Goal: Transaction & Acquisition: Purchase product/service

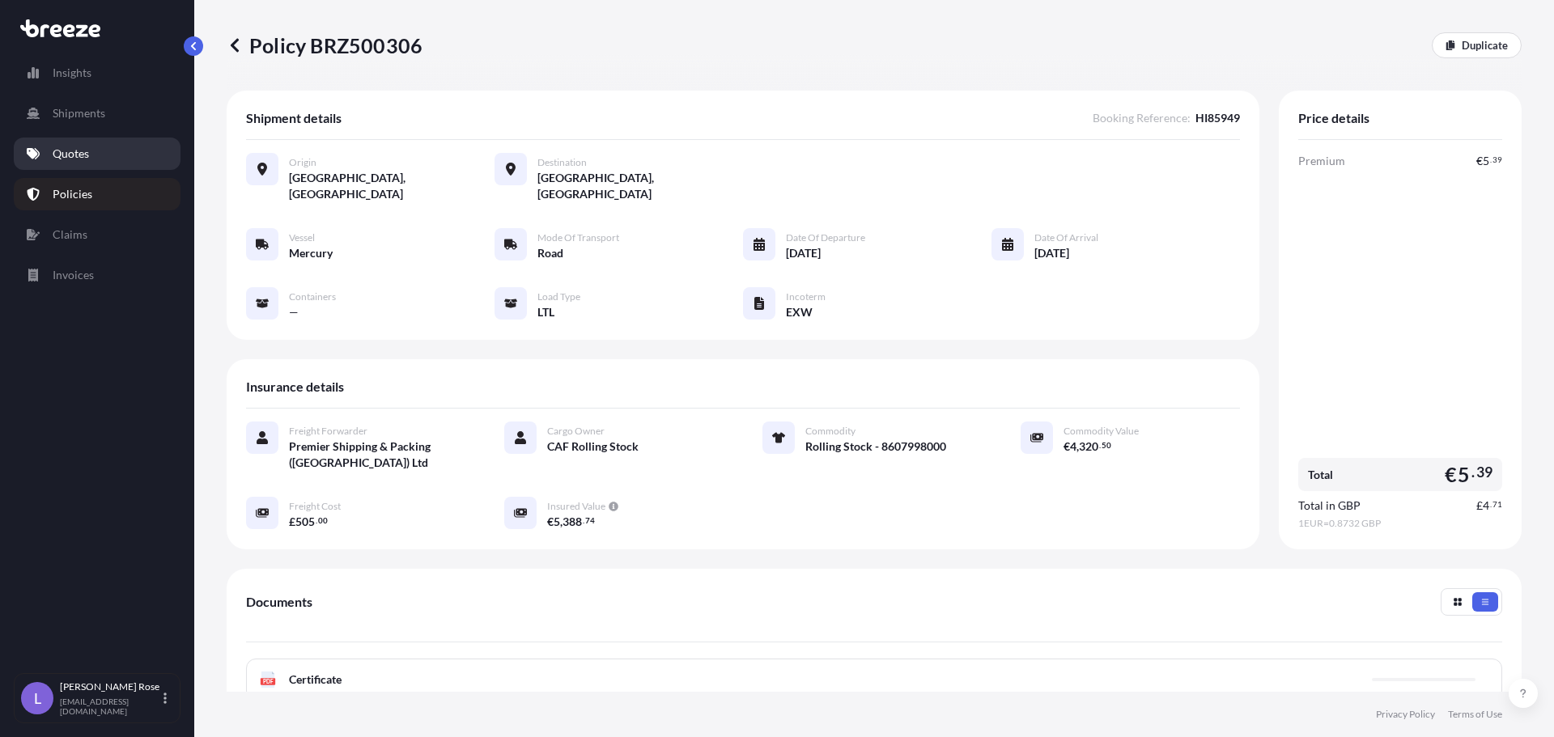
click at [104, 147] on link "Quotes" at bounding box center [97, 154] width 167 height 32
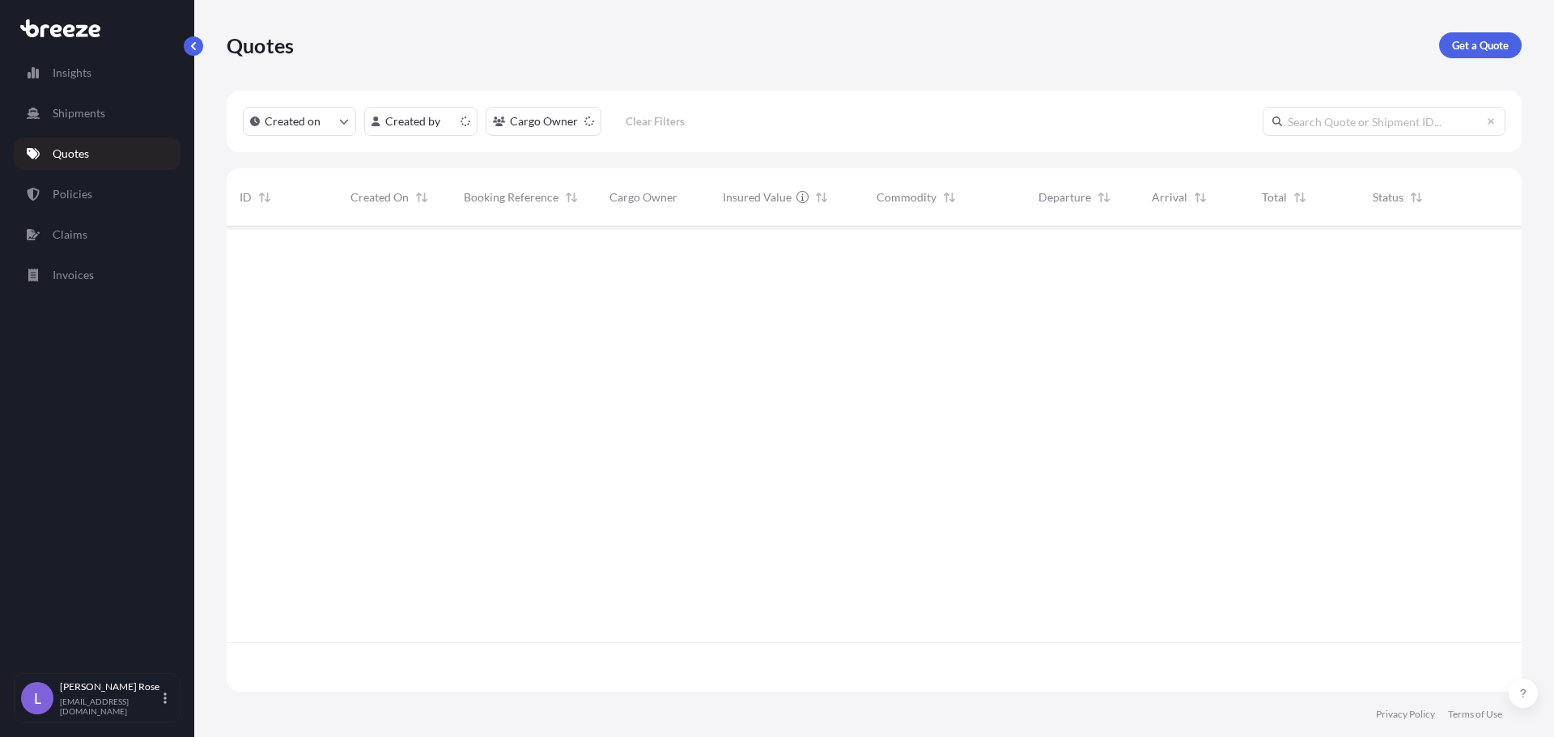
scroll to position [462, 1283]
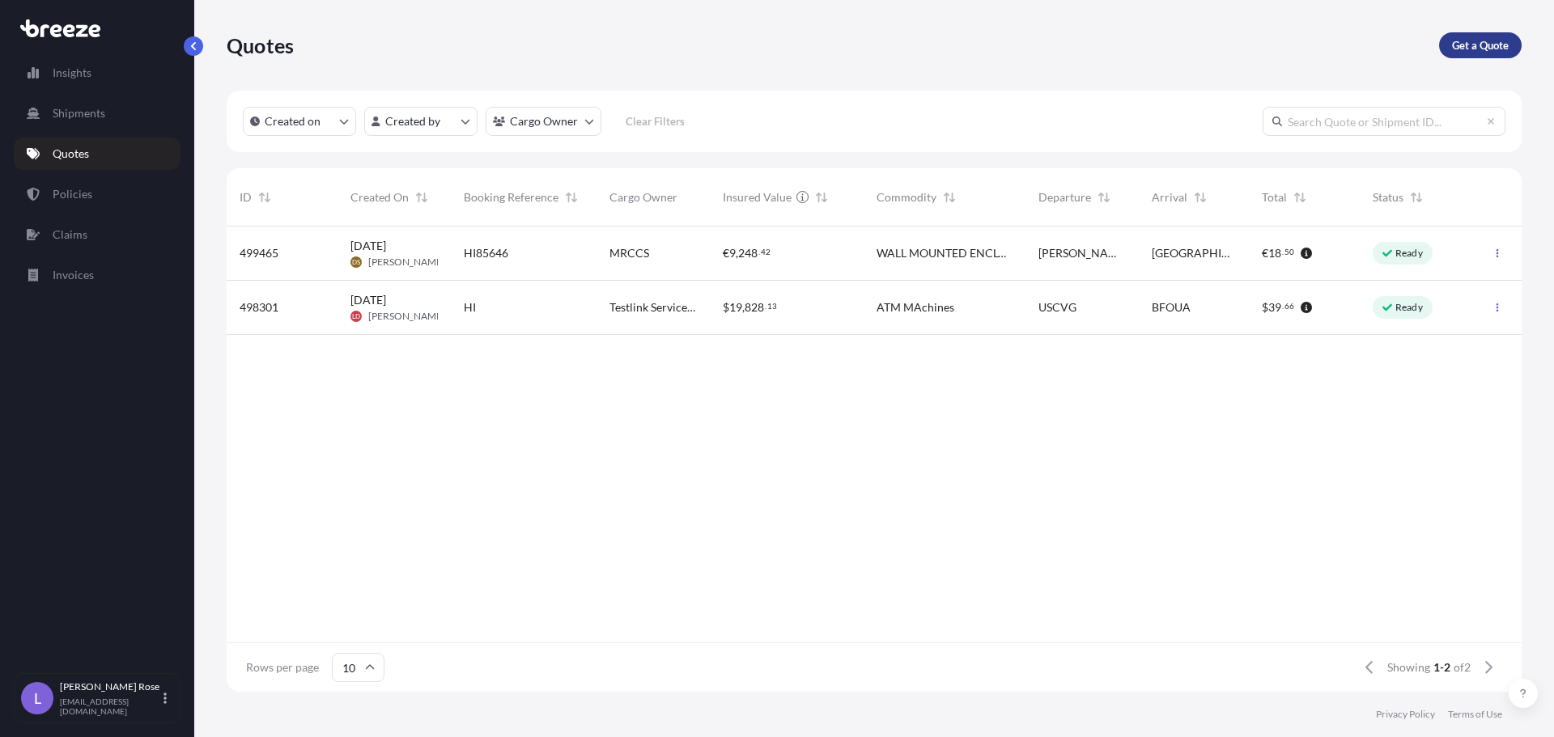
click at [1497, 45] on p "Get a Quote" at bounding box center [1480, 45] width 57 height 16
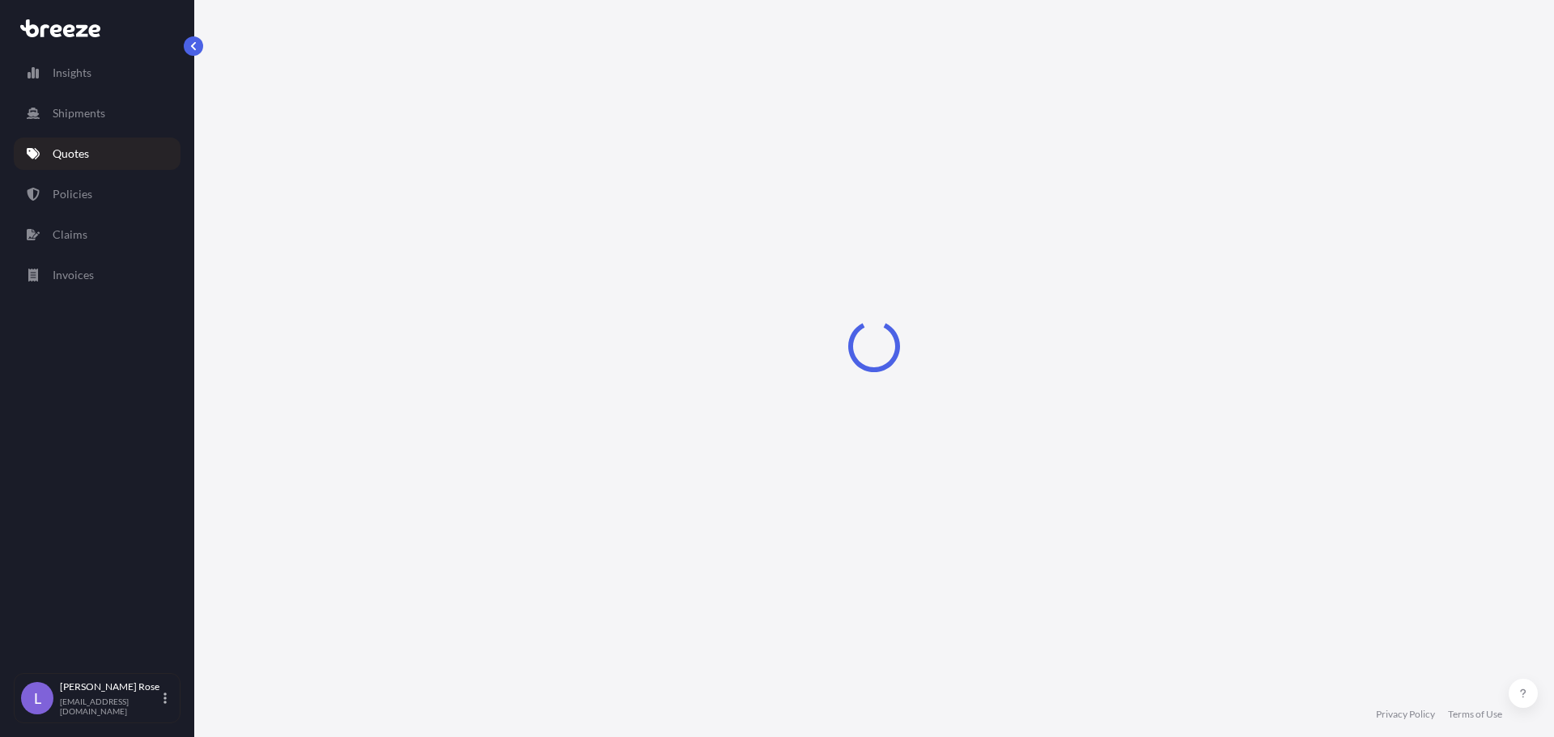
select select "Sea"
select select "1"
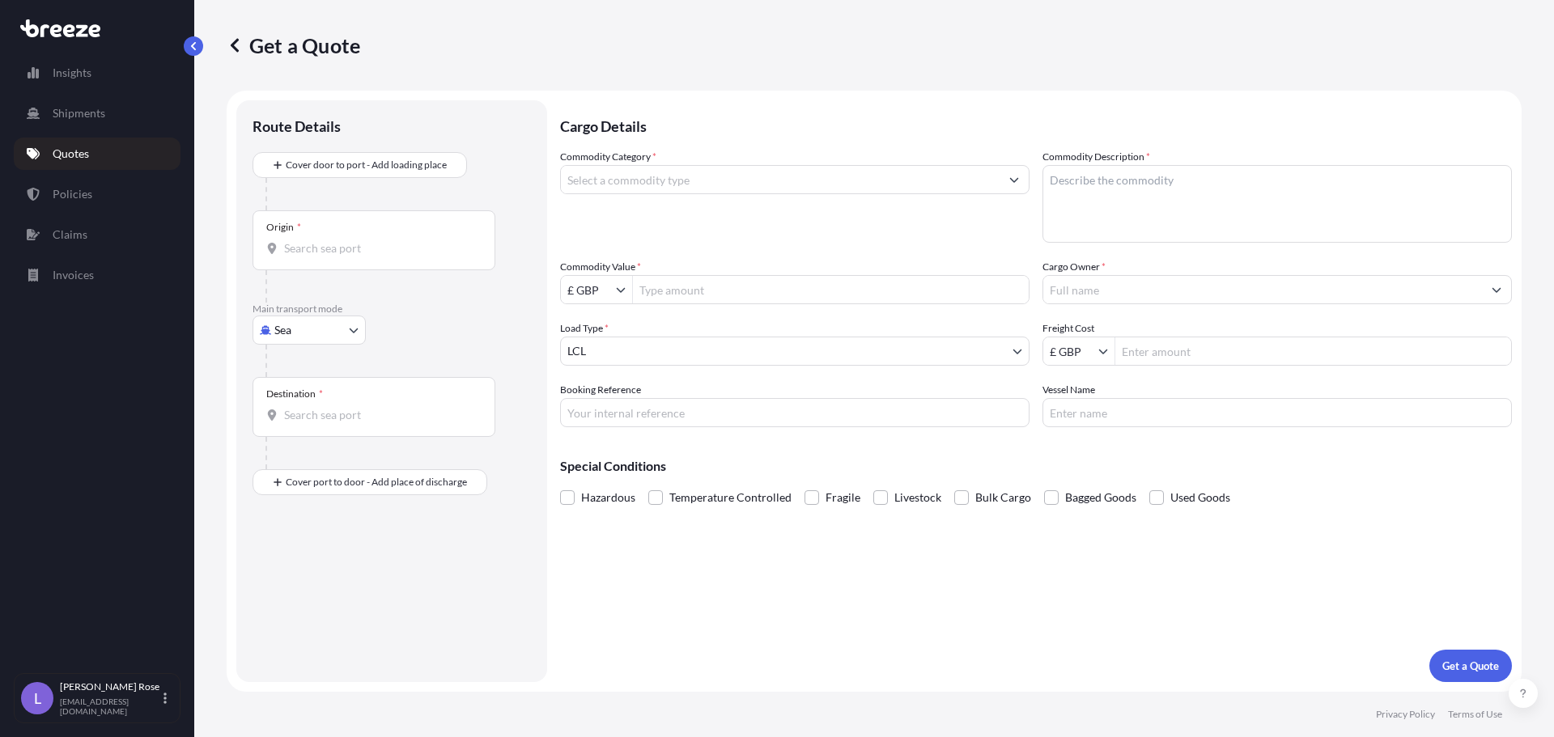
click at [323, 332] on body "Insights Shipments Quotes Policies Claims Invoices L [PERSON_NAME] [PERSON_NAME…" at bounding box center [777, 368] width 1554 height 737
click at [328, 423] on div "Road" at bounding box center [309, 430] width 100 height 29
select select "Road"
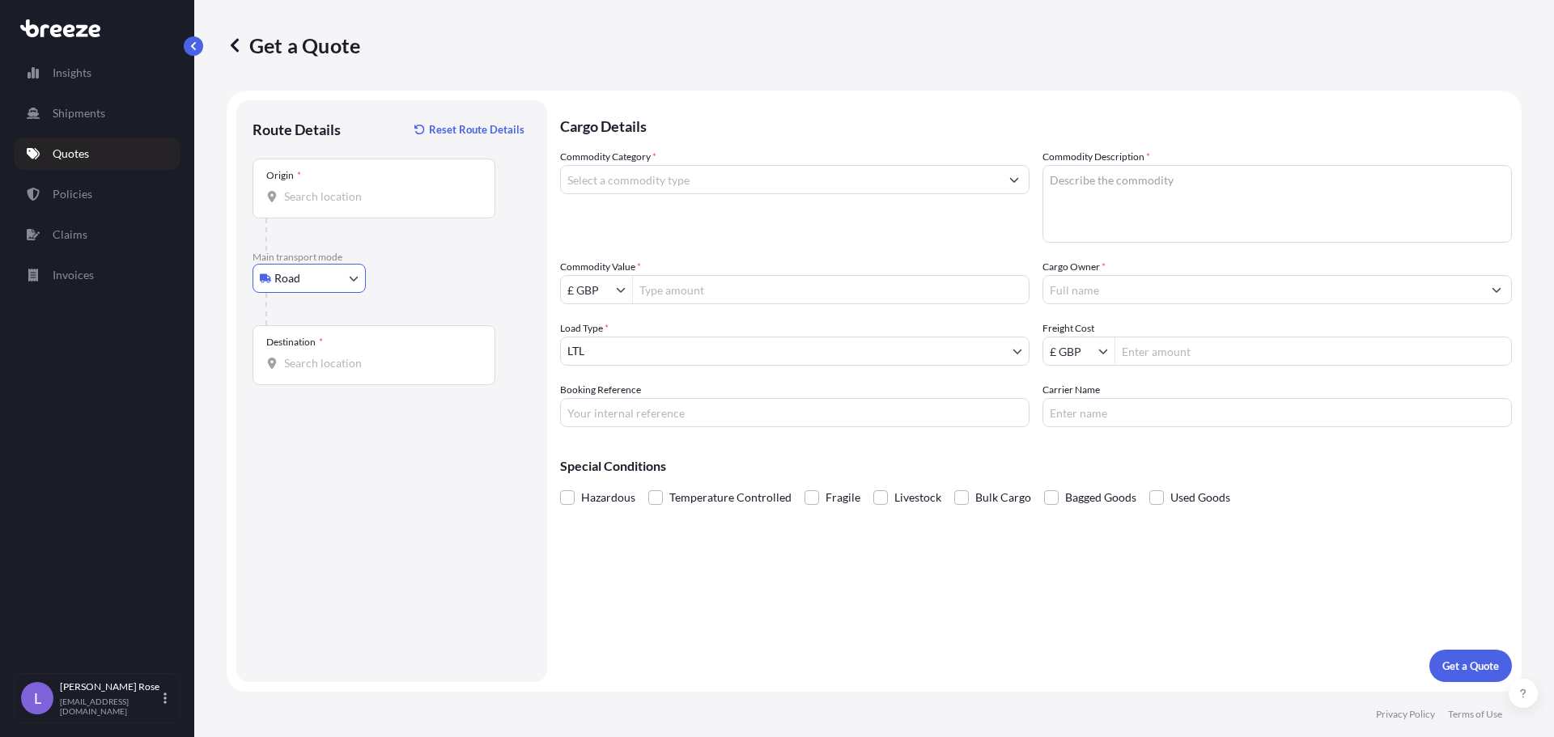
click at [314, 206] on div "Origin *" at bounding box center [374, 189] width 243 height 60
click at [314, 205] on input "Origin *" at bounding box center [379, 197] width 191 height 16
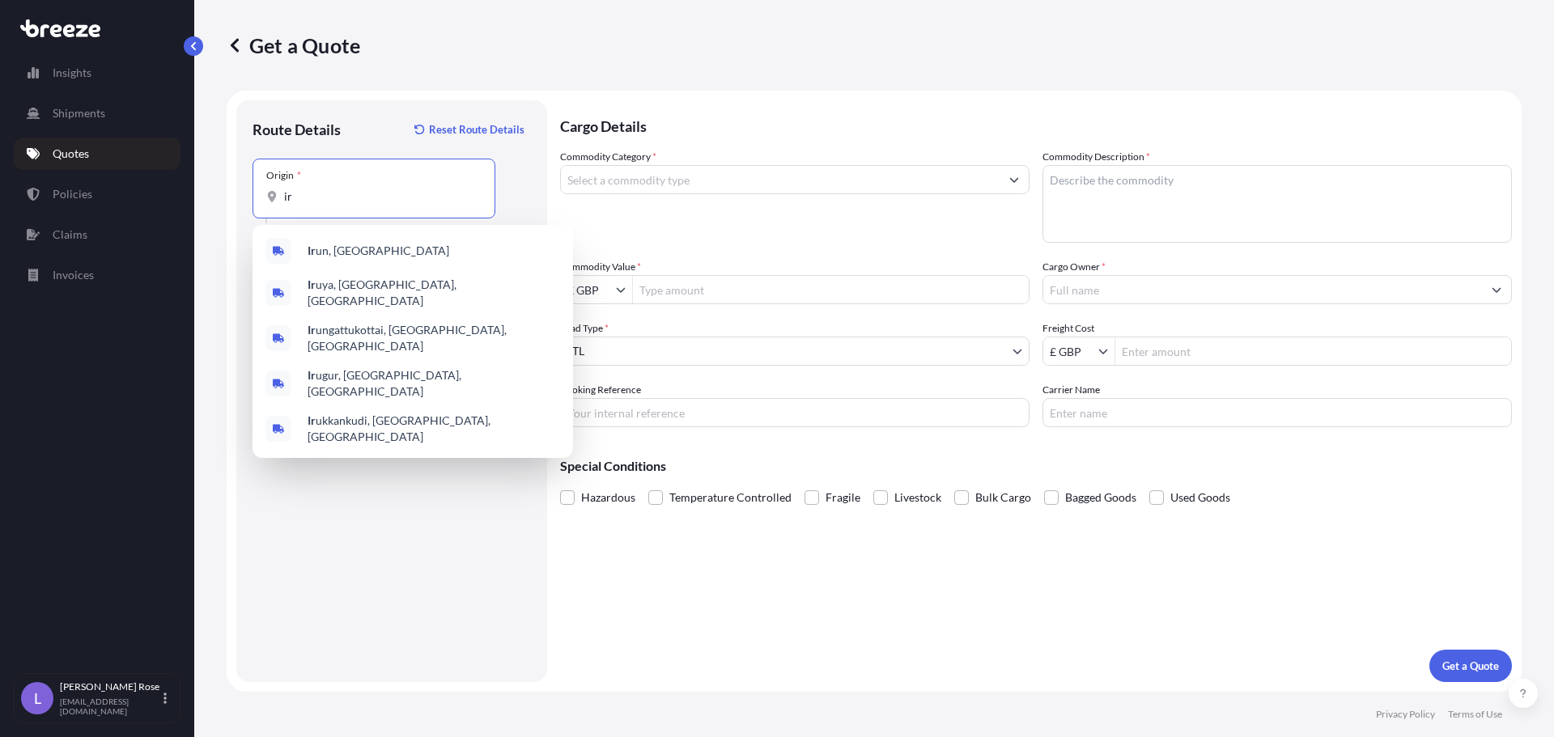
type input "i"
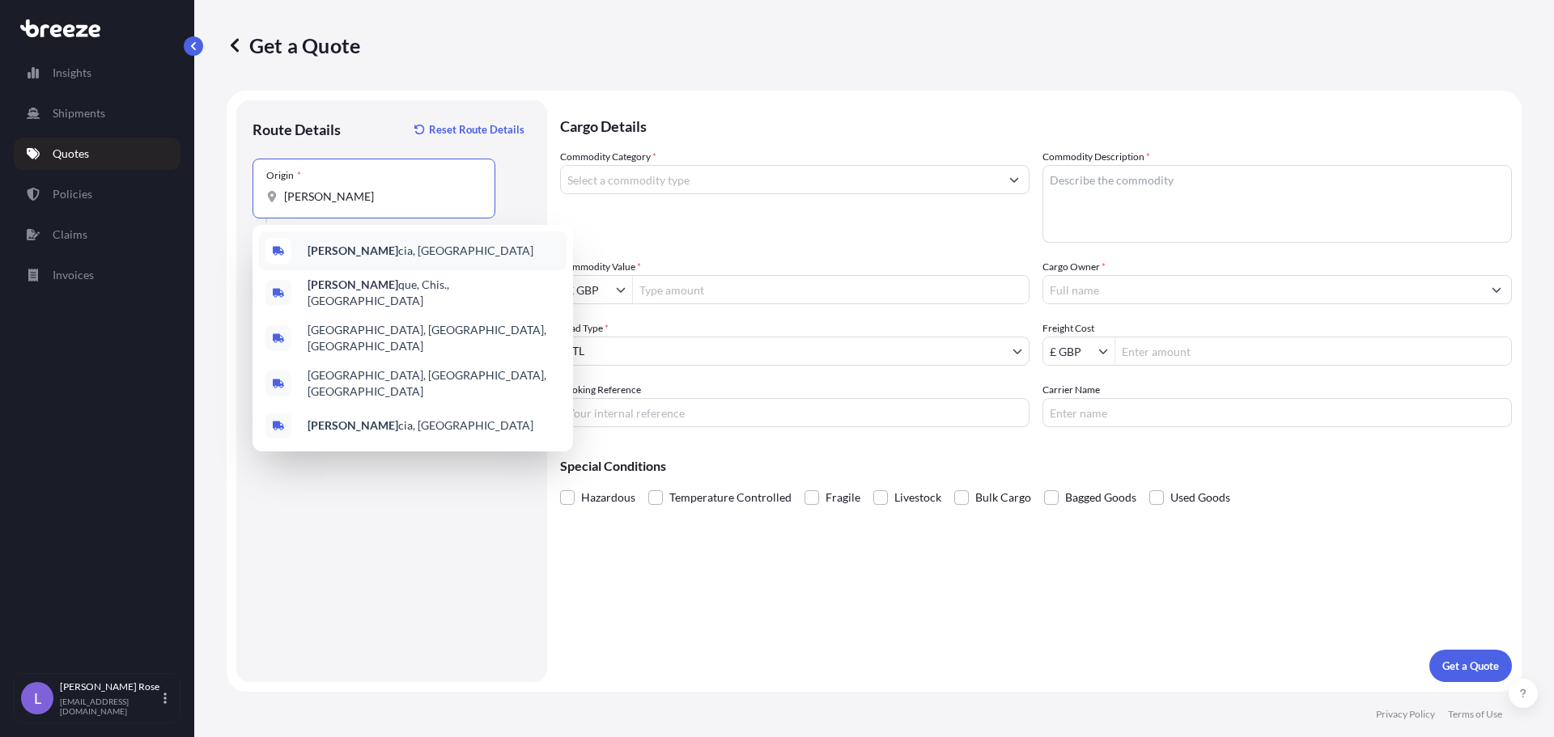
click at [342, 257] on span "[PERSON_NAME] cia, [GEOGRAPHIC_DATA]" at bounding box center [421, 251] width 226 height 16
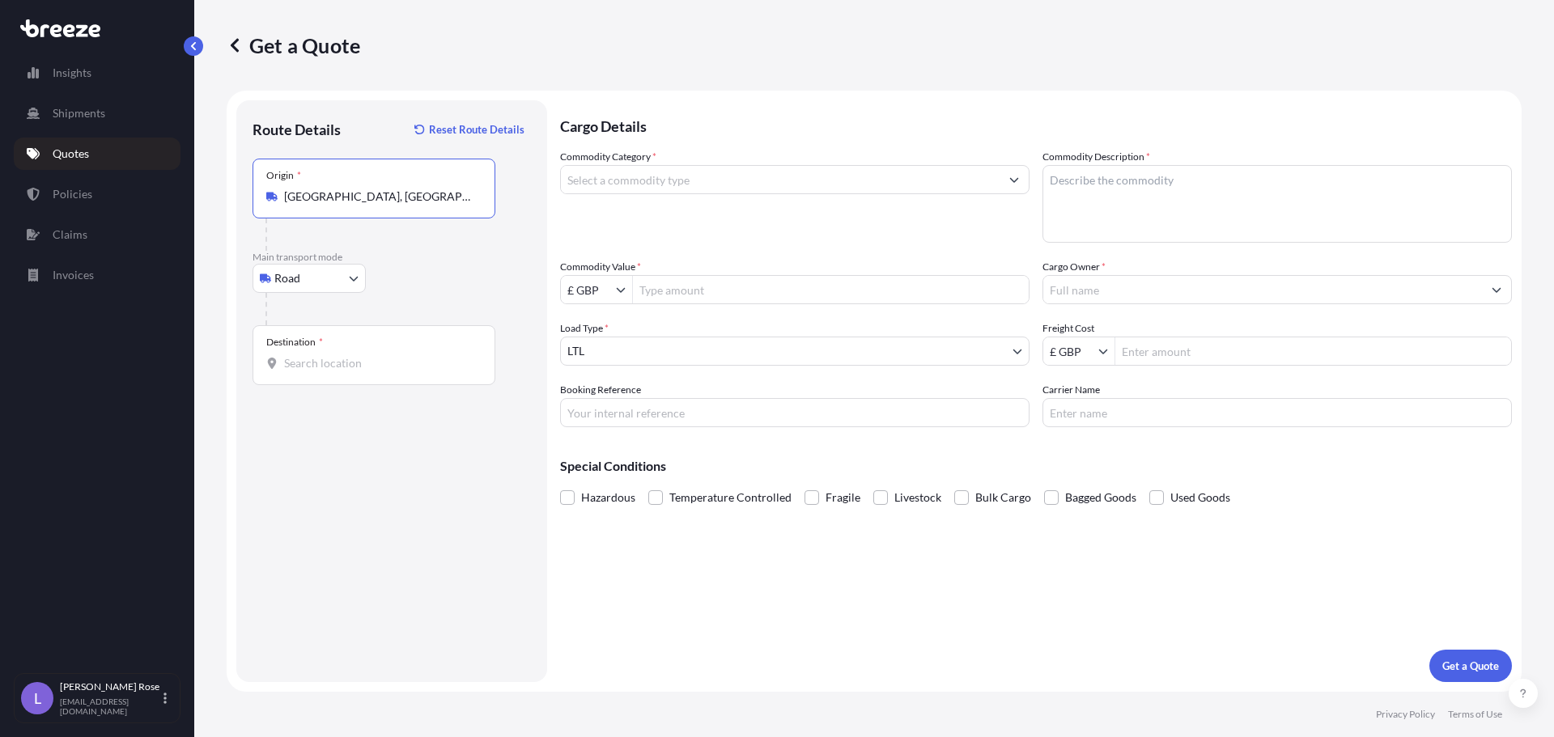
type input "[GEOGRAPHIC_DATA], [GEOGRAPHIC_DATA]"
click at [351, 363] on input "Destination *" at bounding box center [379, 363] width 191 height 16
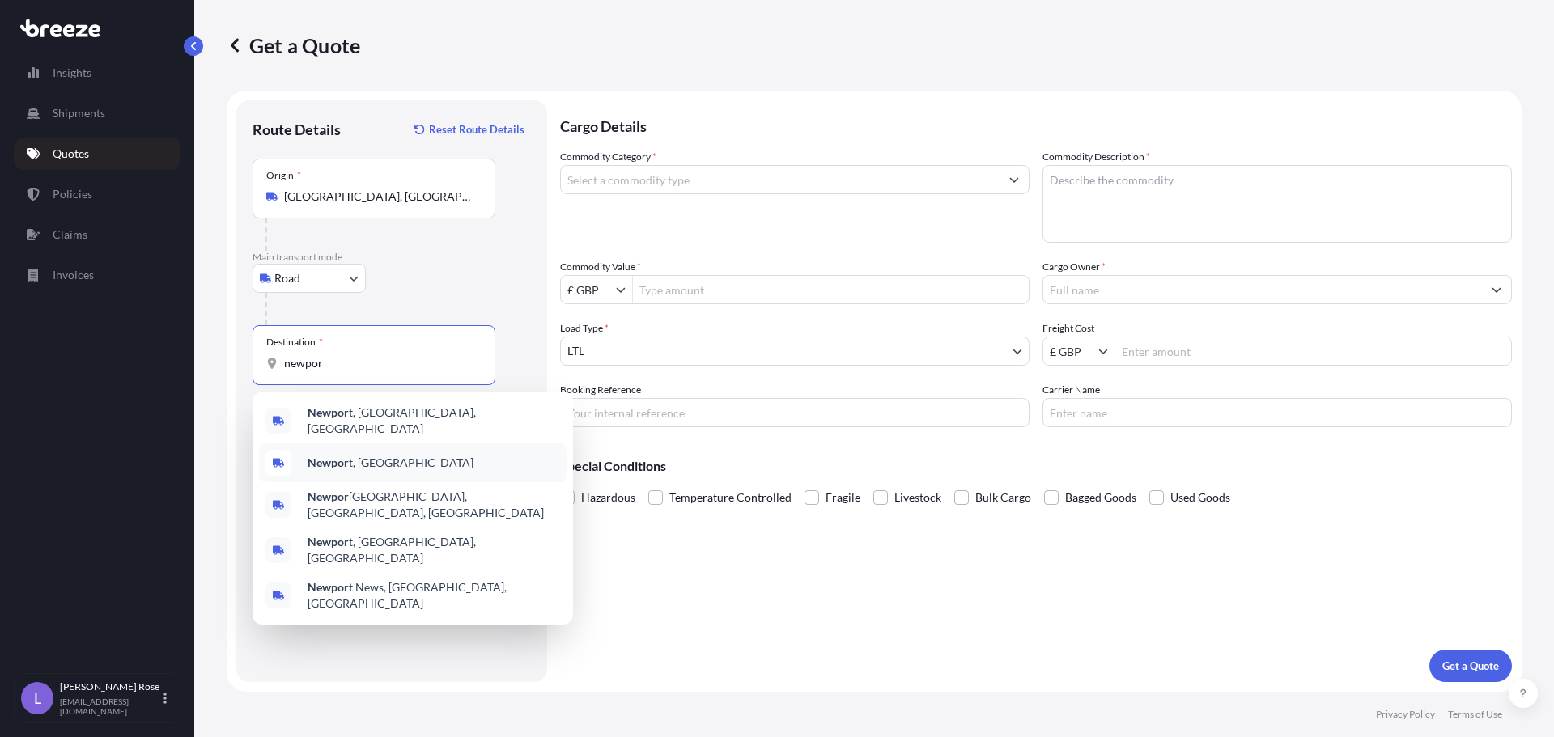
click at [365, 455] on span "Newpor t, [GEOGRAPHIC_DATA]" at bounding box center [391, 463] width 166 height 16
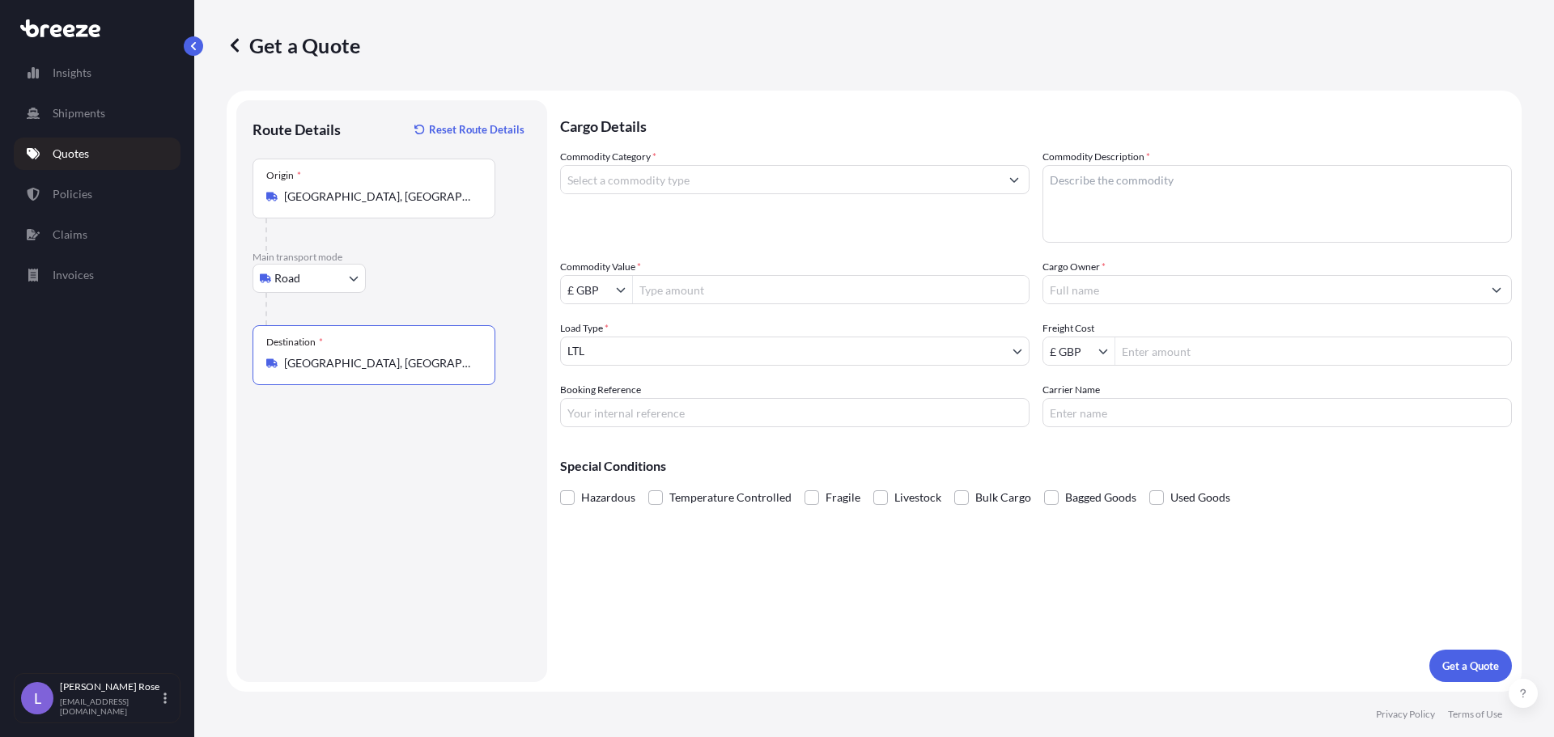
type input "[GEOGRAPHIC_DATA], [GEOGRAPHIC_DATA]"
click at [611, 176] on input "Commodity Category *" at bounding box center [780, 179] width 439 height 29
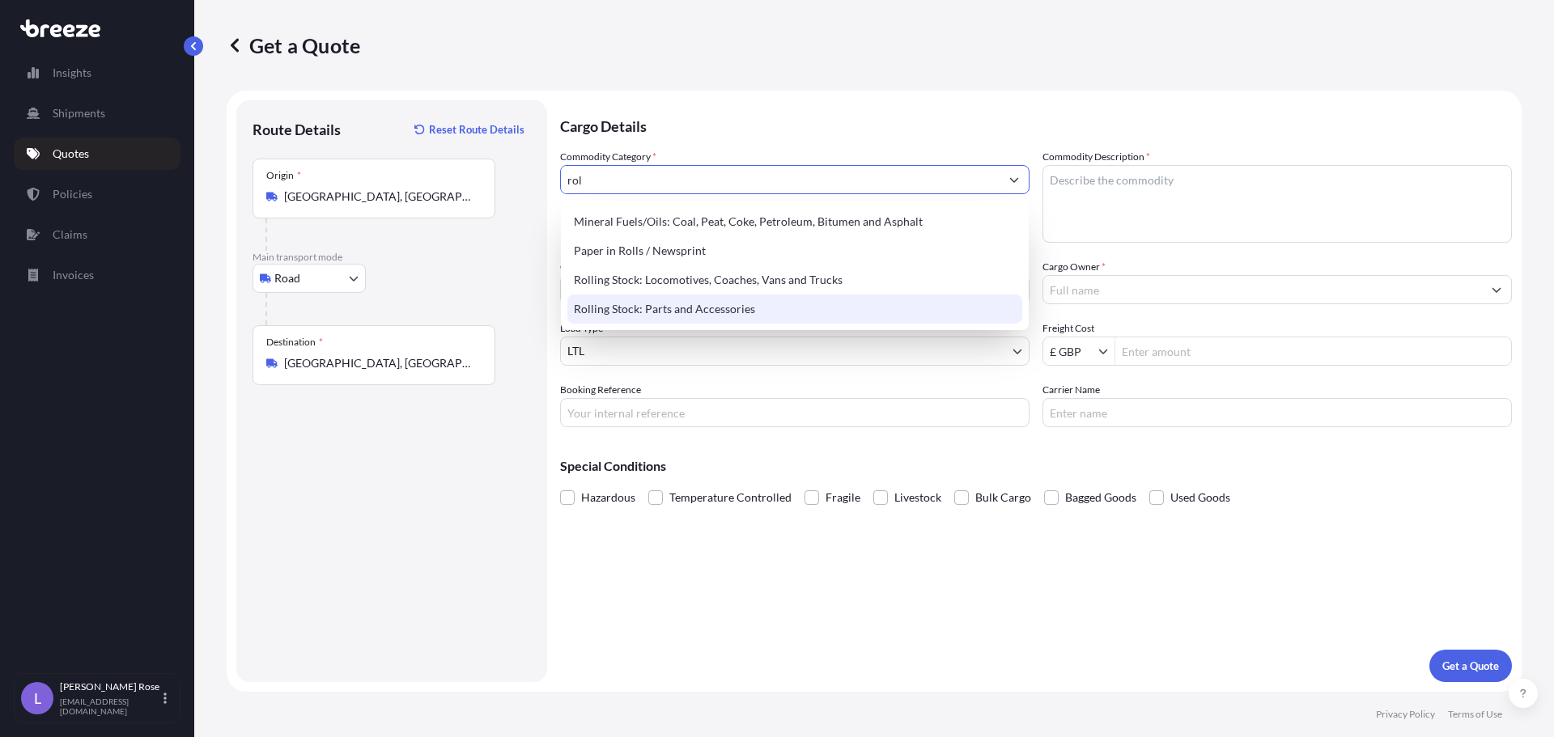
click at [669, 304] on div "Rolling Stock: Parts and Accessories" at bounding box center [794, 309] width 455 height 29
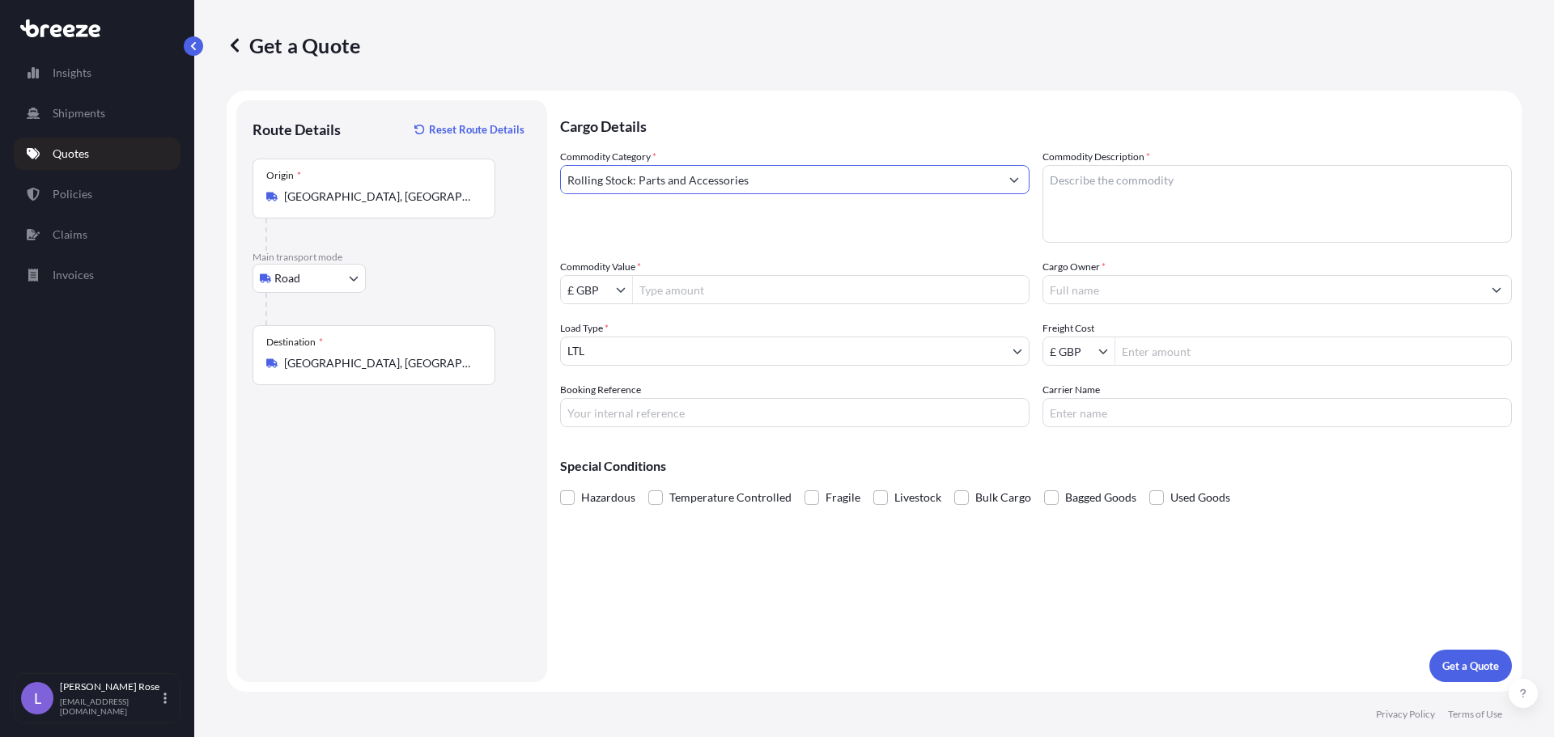
type input "Rolling Stock: Parts and Accessories"
click at [1078, 178] on textarea "Commodity Description *" at bounding box center [1277, 204] width 469 height 78
type textarea "Rolling Stock - 860799/000"
click at [783, 292] on input "Commodity Value *" at bounding box center [831, 289] width 396 height 29
type input "6,708"
